Goal: Task Accomplishment & Management: Manage account settings

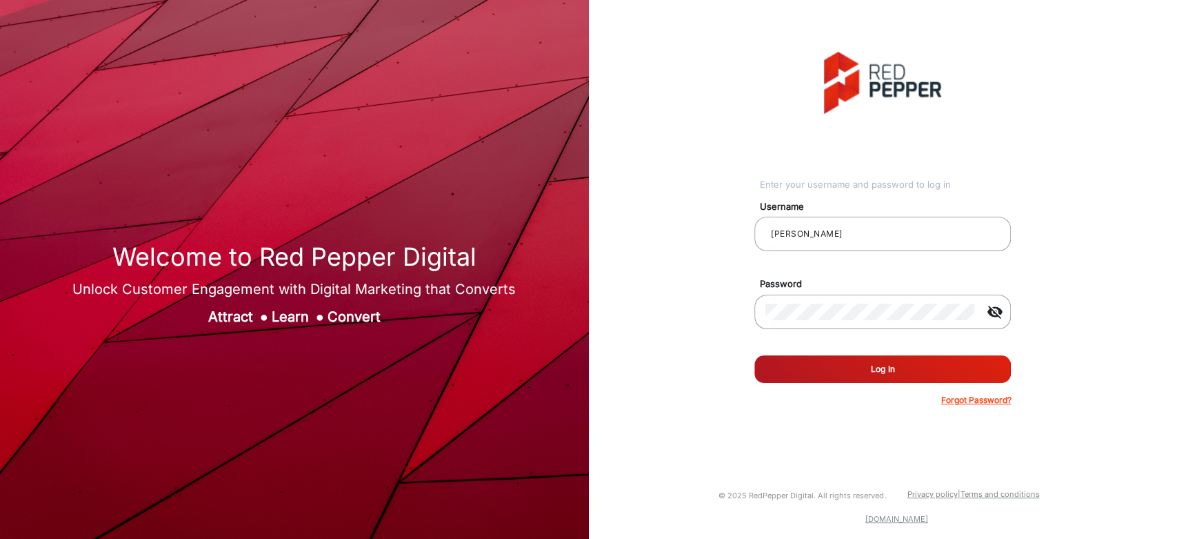
click at [902, 359] on button "Log In" at bounding box center [882, 369] width 257 height 28
type input "saravanakumar"
click at [909, 368] on button "Log In" at bounding box center [882, 369] width 257 height 28
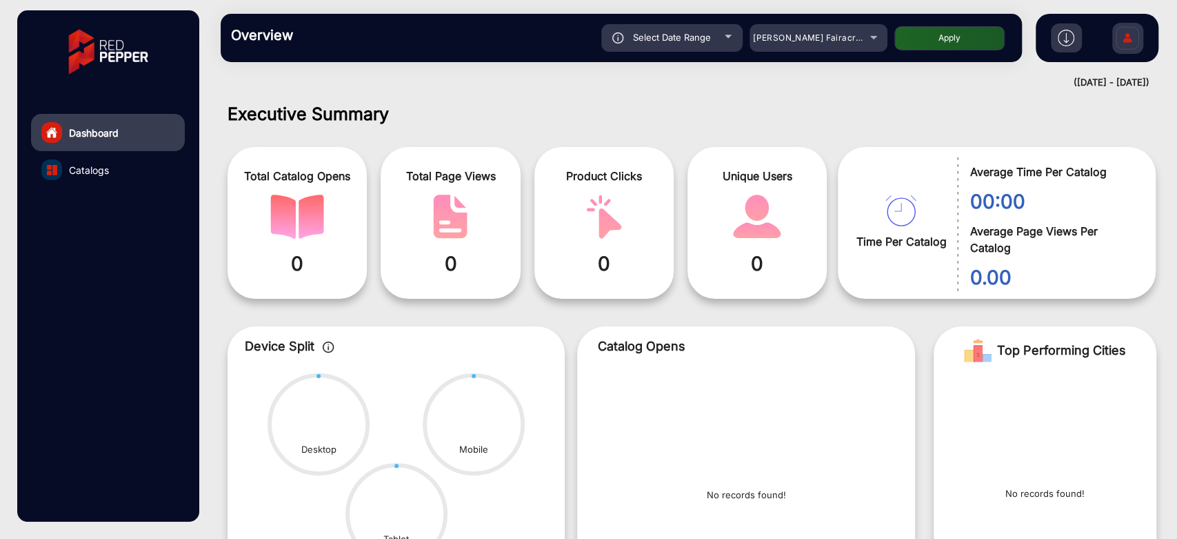
click at [57, 177] on div at bounding box center [51, 169] width 21 height 21
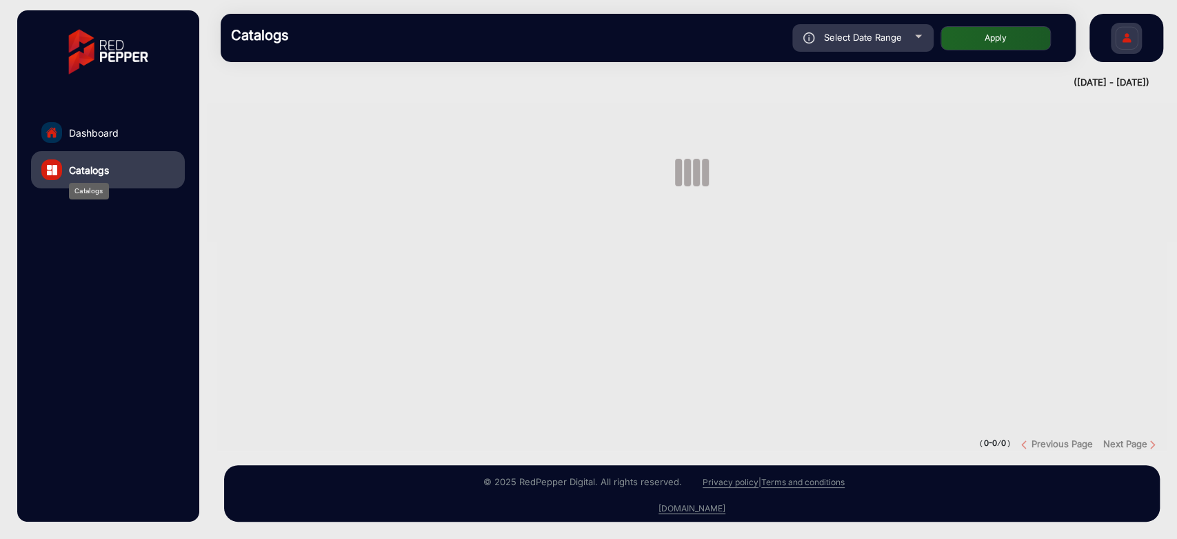
click at [81, 175] on span "Catalogs" at bounding box center [89, 170] width 40 height 14
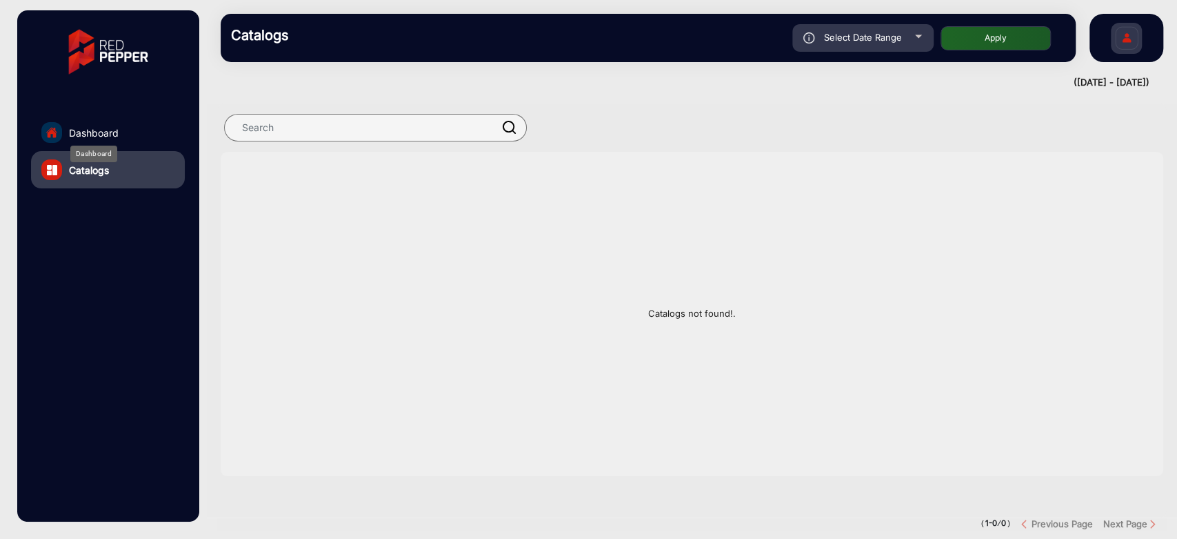
click at [105, 129] on span "Dashboard" at bounding box center [94, 132] width 50 height 14
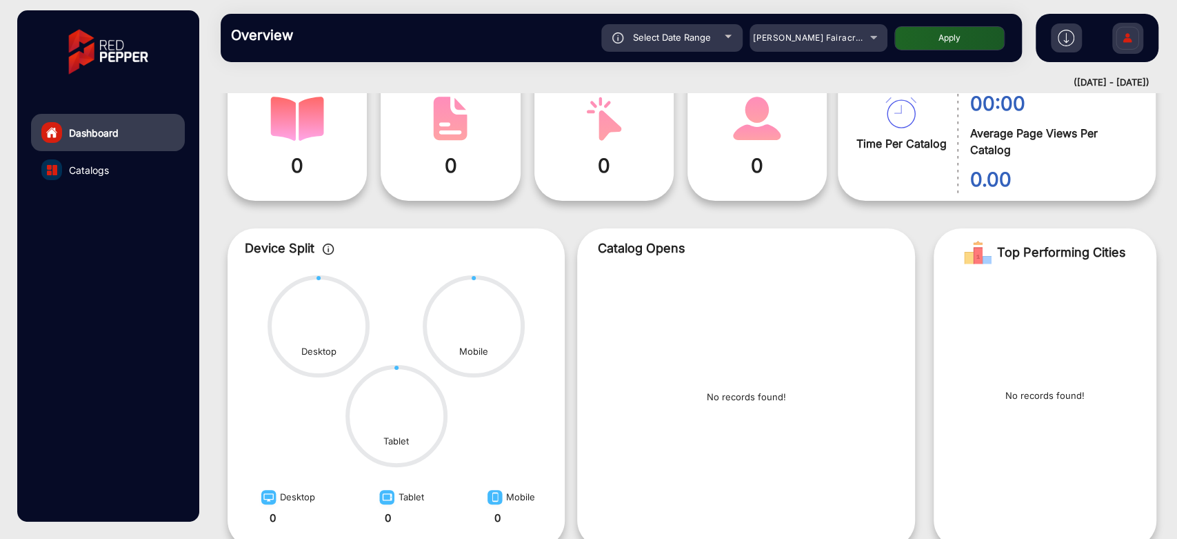
scroll to position [194, 0]
